Goal: Task Accomplishment & Management: Use online tool/utility

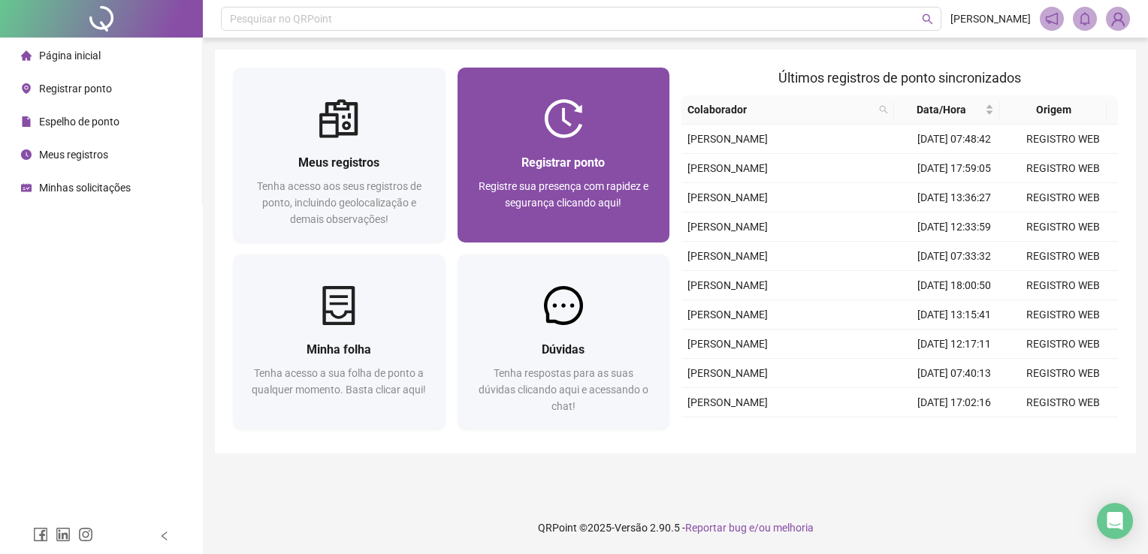
click at [557, 164] on span "Registrar ponto" at bounding box center [562, 163] width 83 height 14
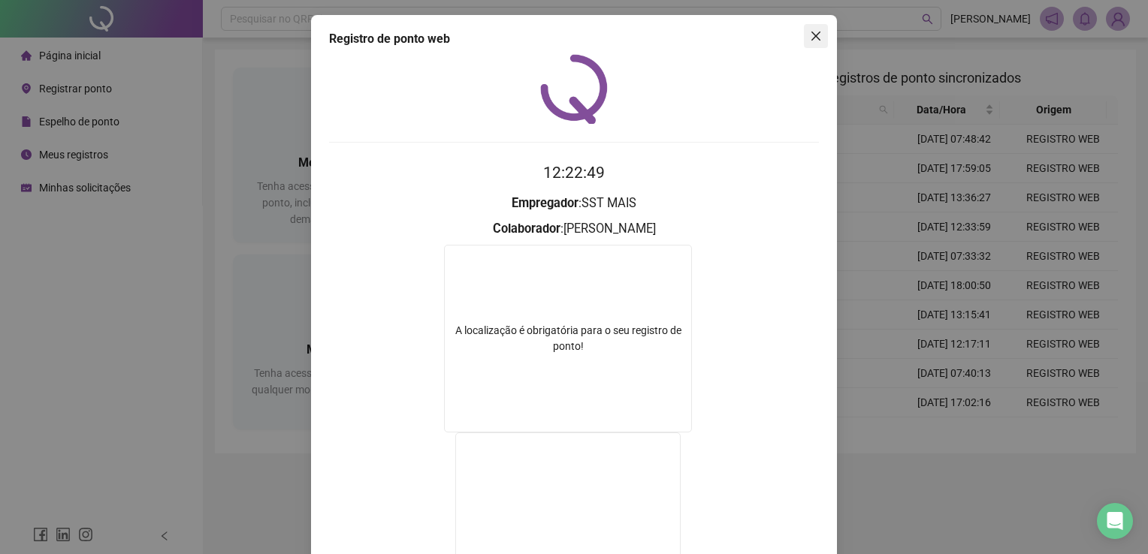
click at [810, 38] on icon "close" at bounding box center [816, 36] width 12 height 12
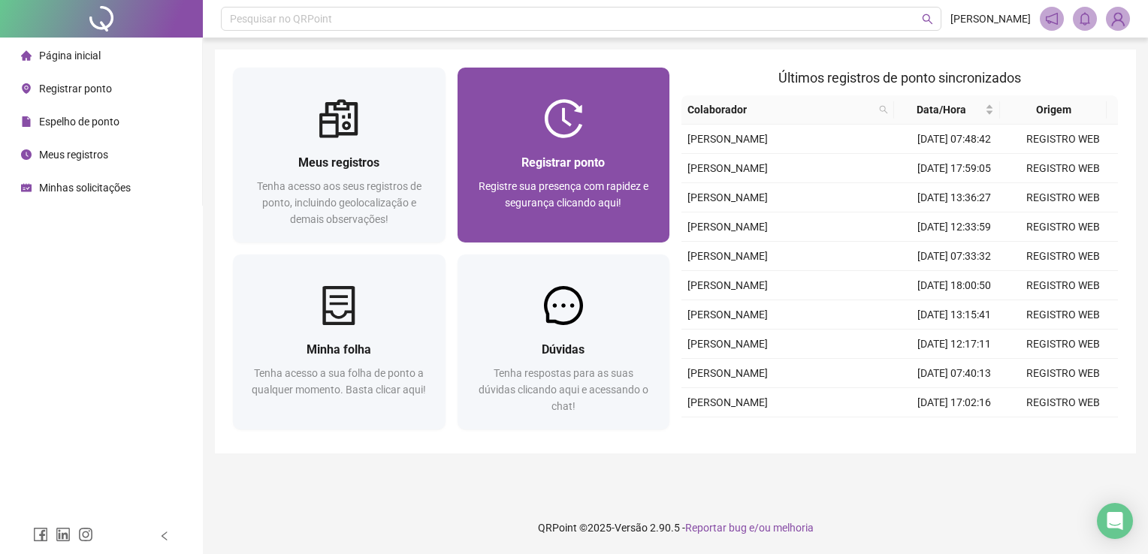
click at [607, 150] on div "Registrar ponto Registre sua presença com rapidez e segurança clicando aqui!" at bounding box center [564, 190] width 213 height 104
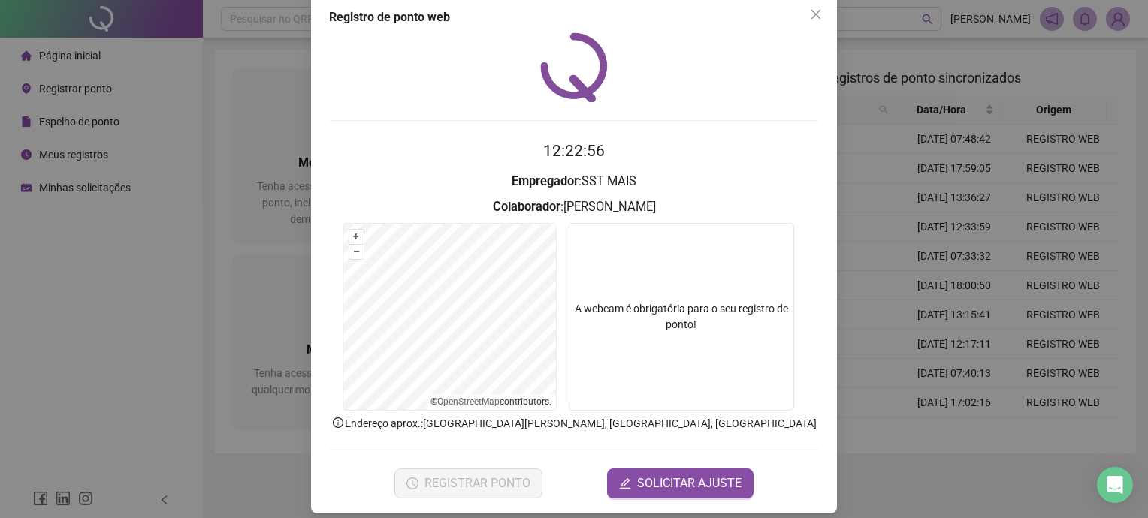
scroll to position [34, 0]
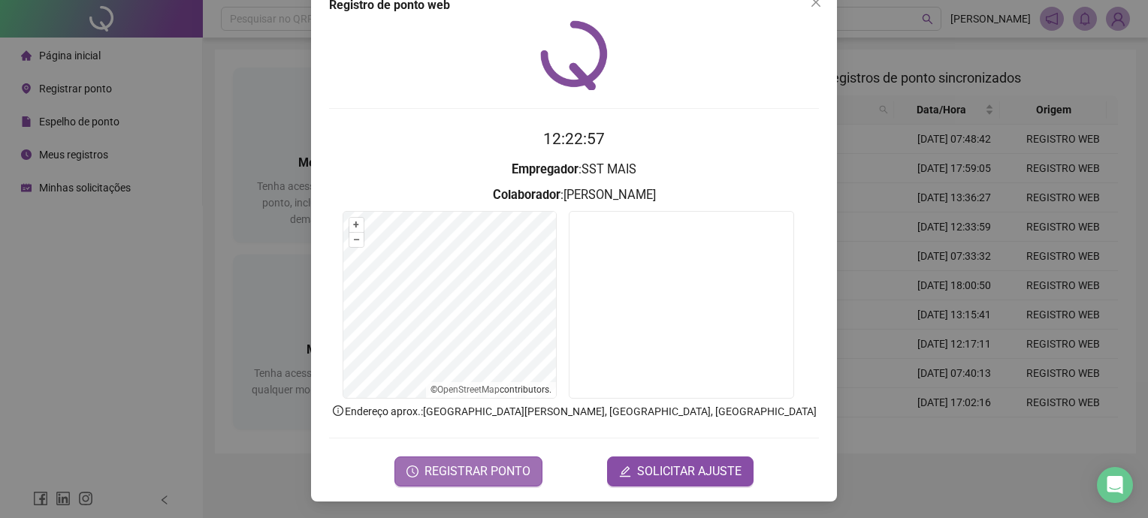
click at [460, 474] on span "REGISTRAR PONTO" at bounding box center [477, 472] width 106 height 18
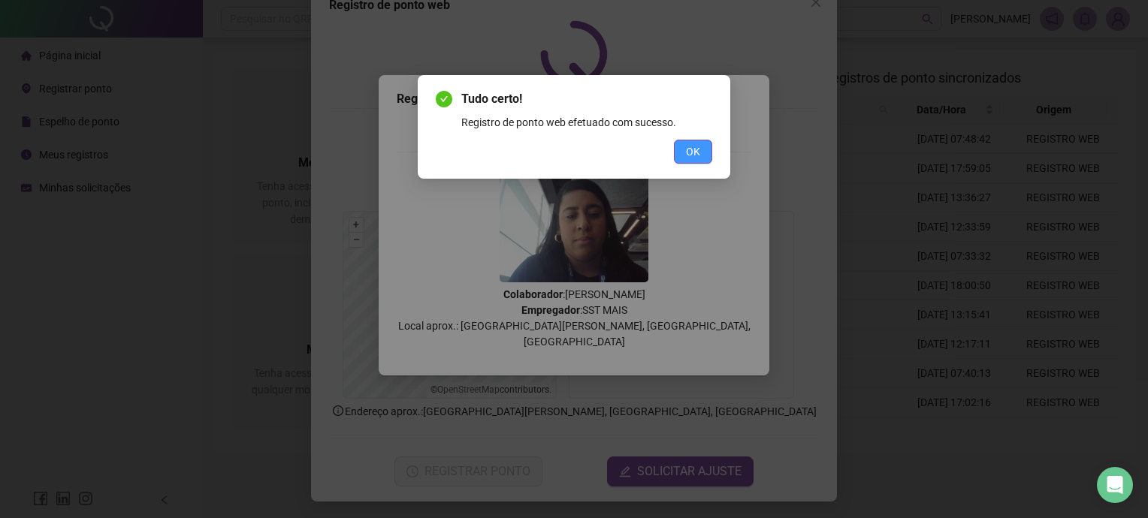
click at [691, 156] on span "OK" at bounding box center [693, 151] width 14 height 17
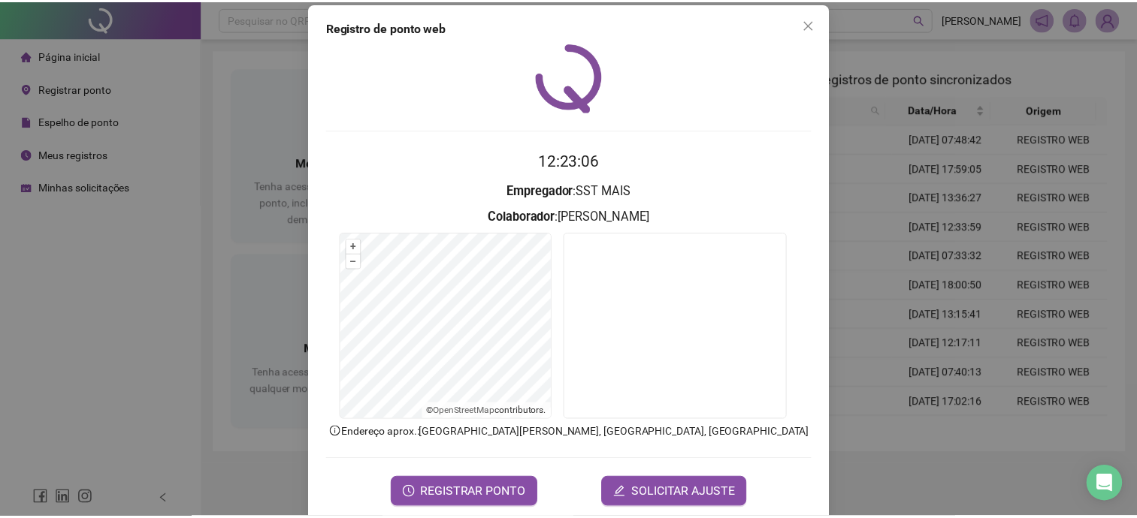
scroll to position [0, 0]
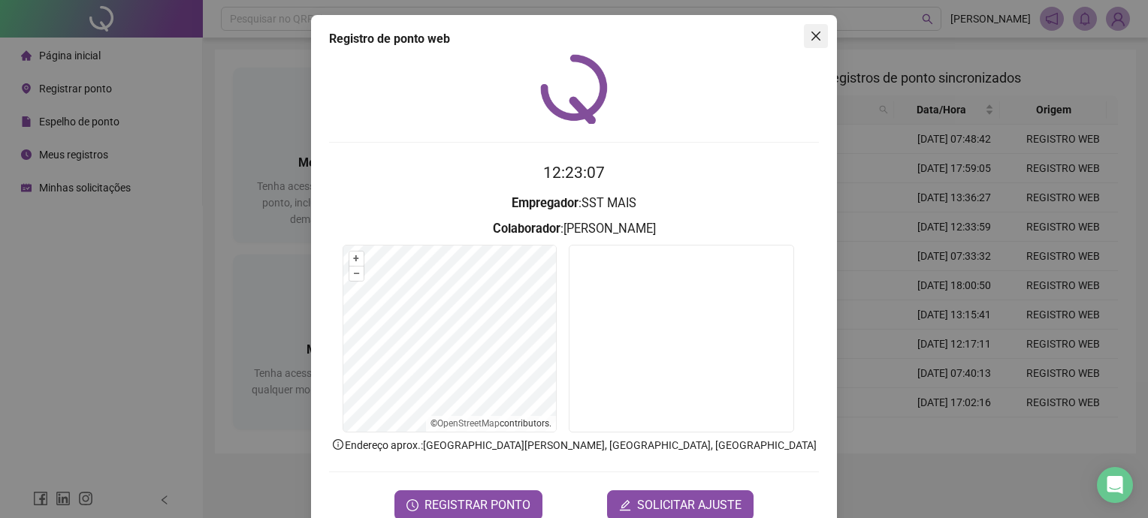
click at [812, 36] on icon "close" at bounding box center [816, 36] width 12 height 12
